Goal: Information Seeking & Learning: Learn about a topic

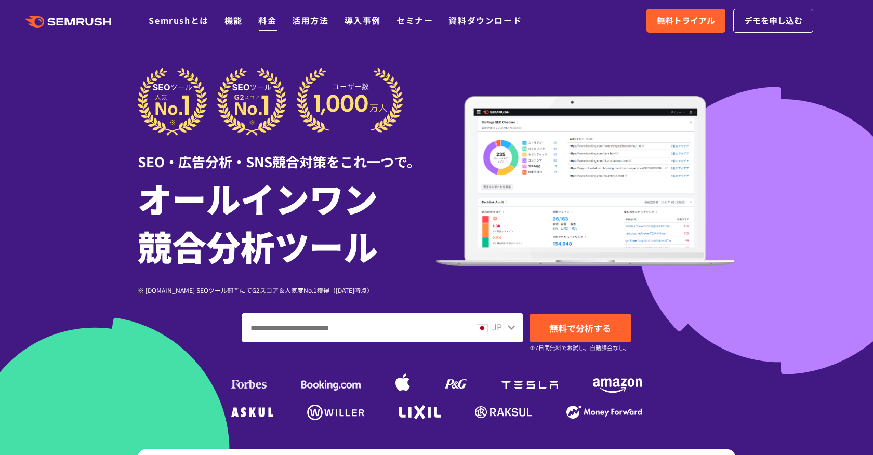
click at [265, 24] on link "料金" at bounding box center [267, 20] width 18 height 12
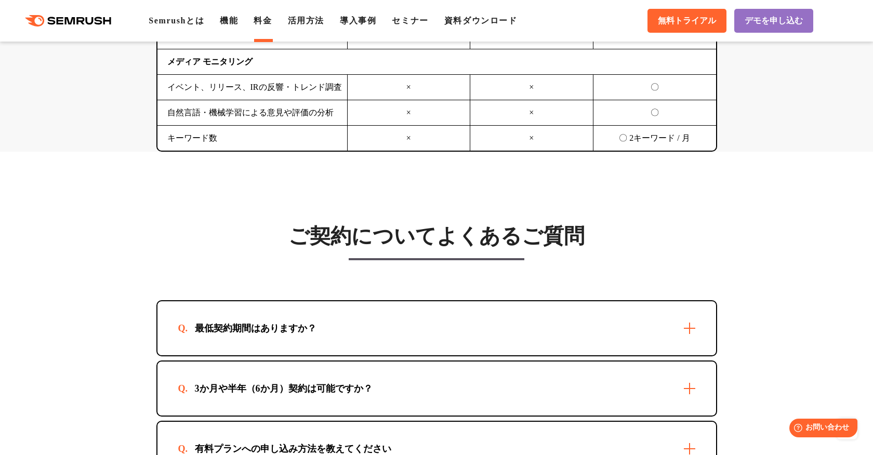
scroll to position [2806, 0]
